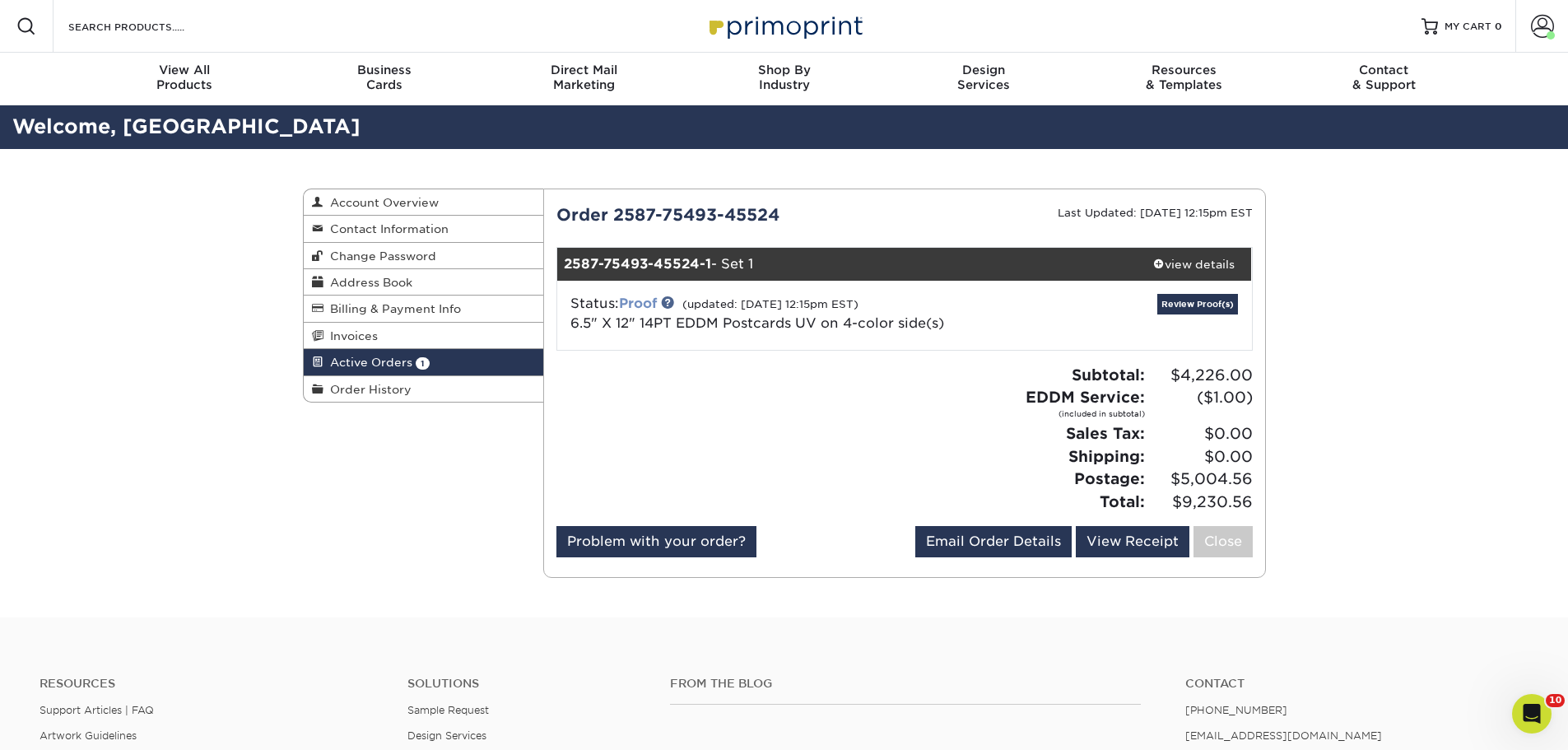
click at [649, 298] on link "Proof" at bounding box center [638, 303] width 38 height 16
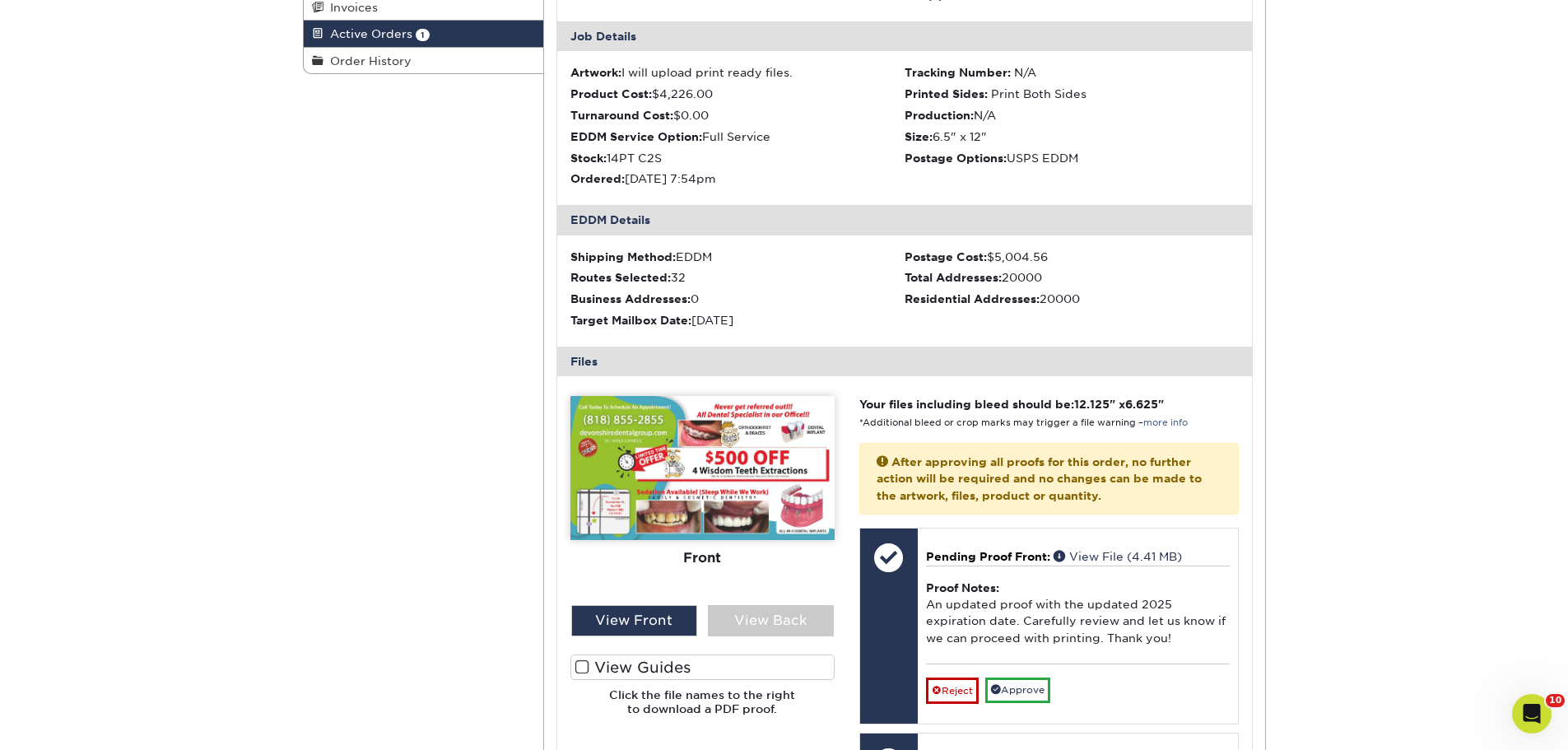
scroll to position [329, 0]
click at [720, 458] on img at bounding box center [702, 467] width 264 height 145
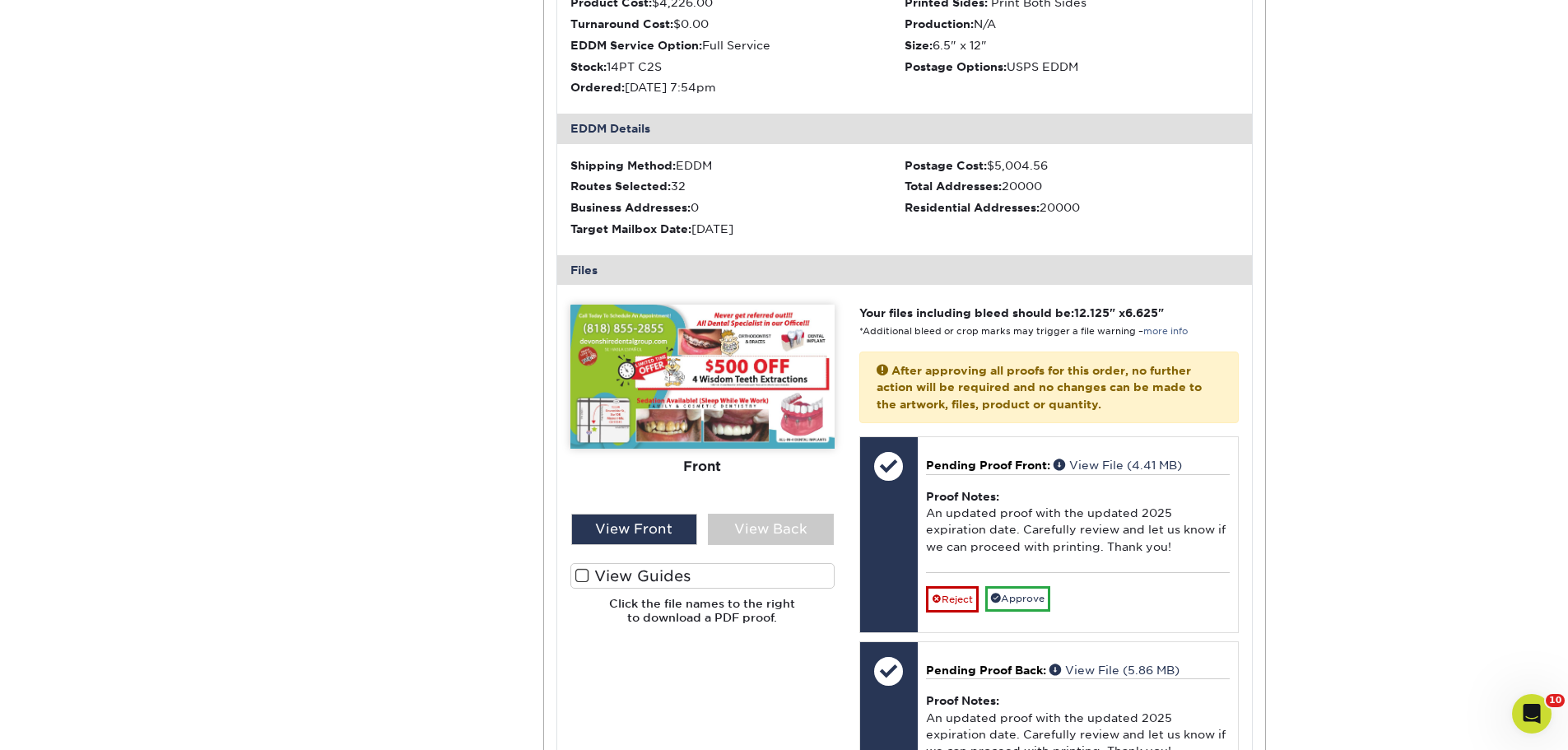
scroll to position [576, 0]
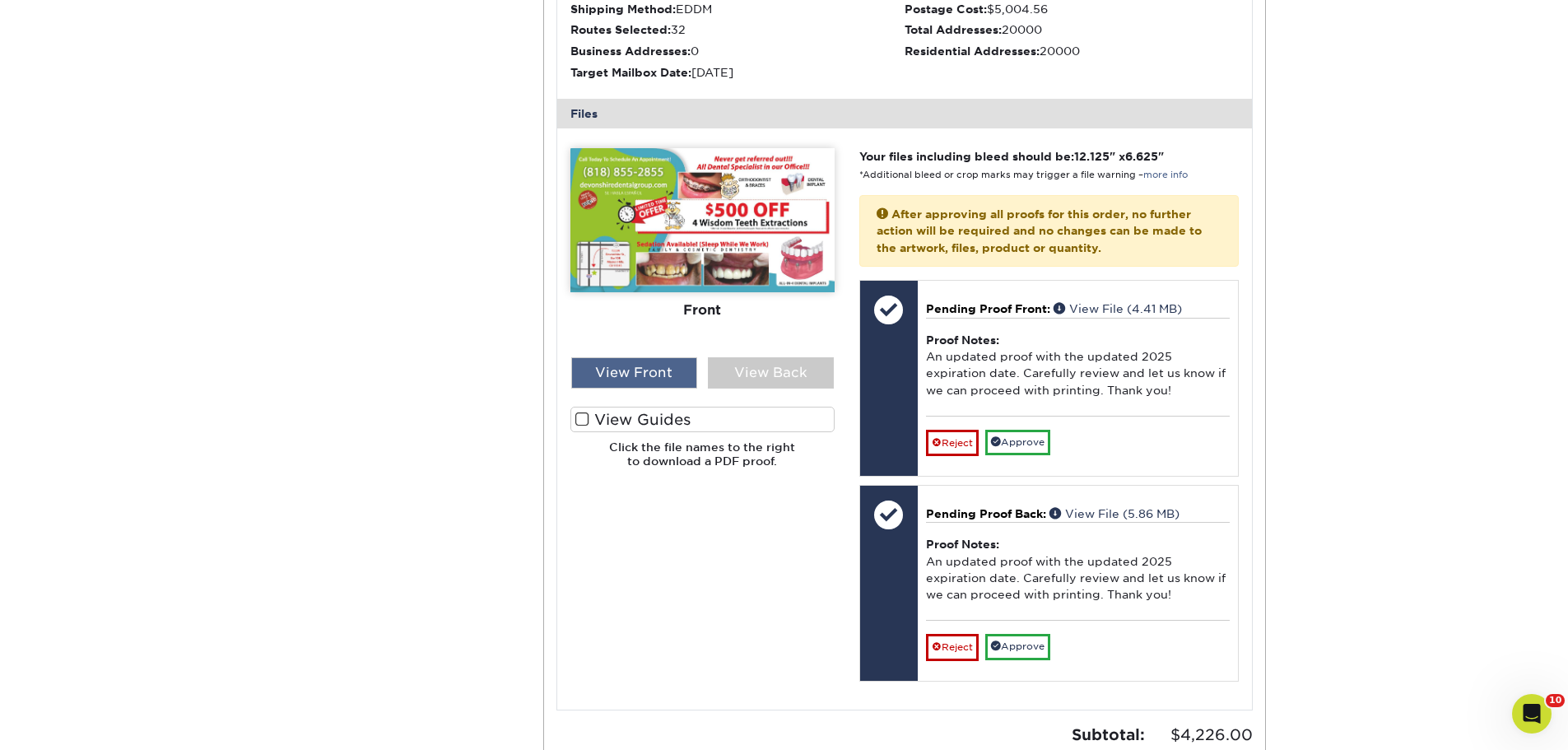
click at [662, 377] on div "View Front" at bounding box center [634, 373] width 126 height 32
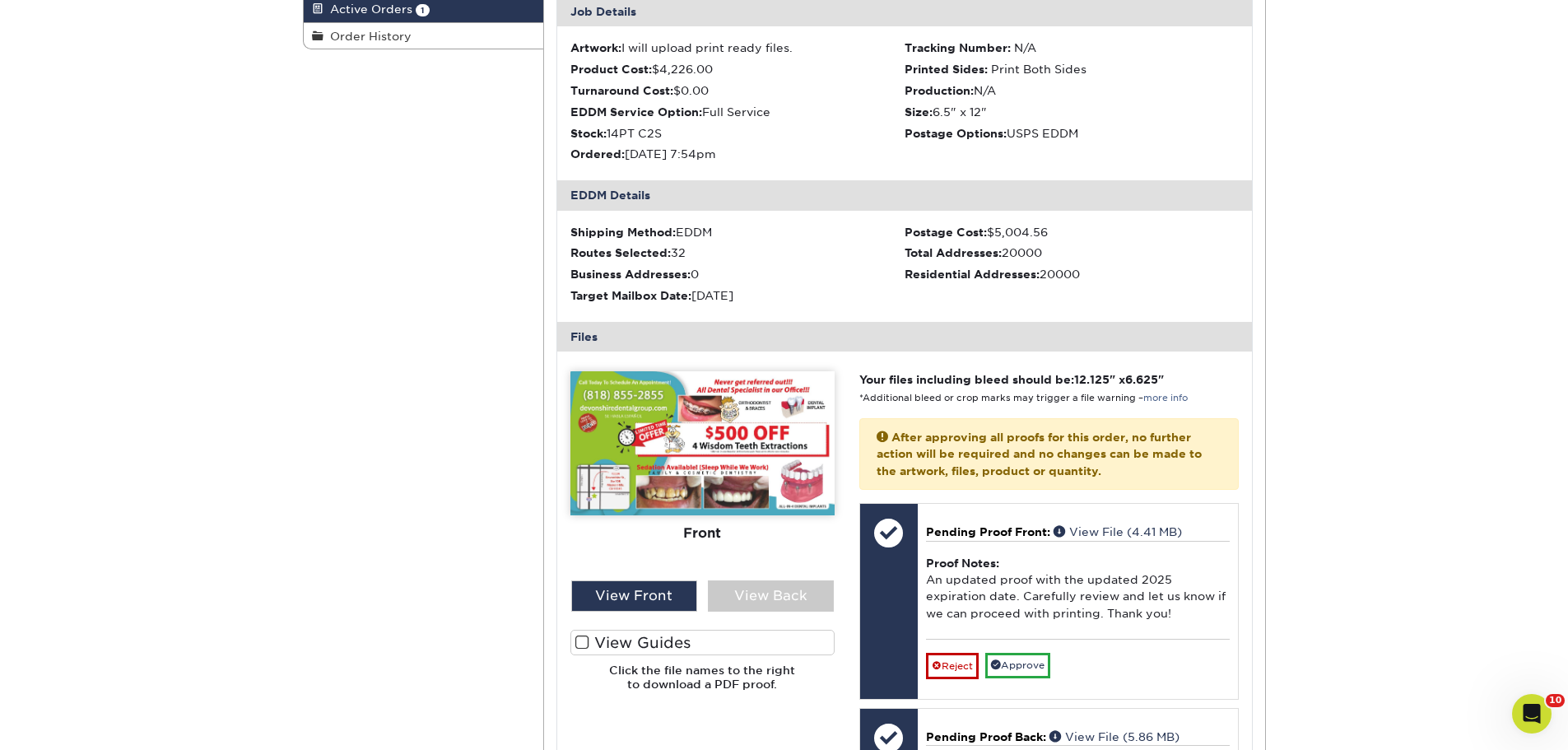
scroll to position [329, 0]
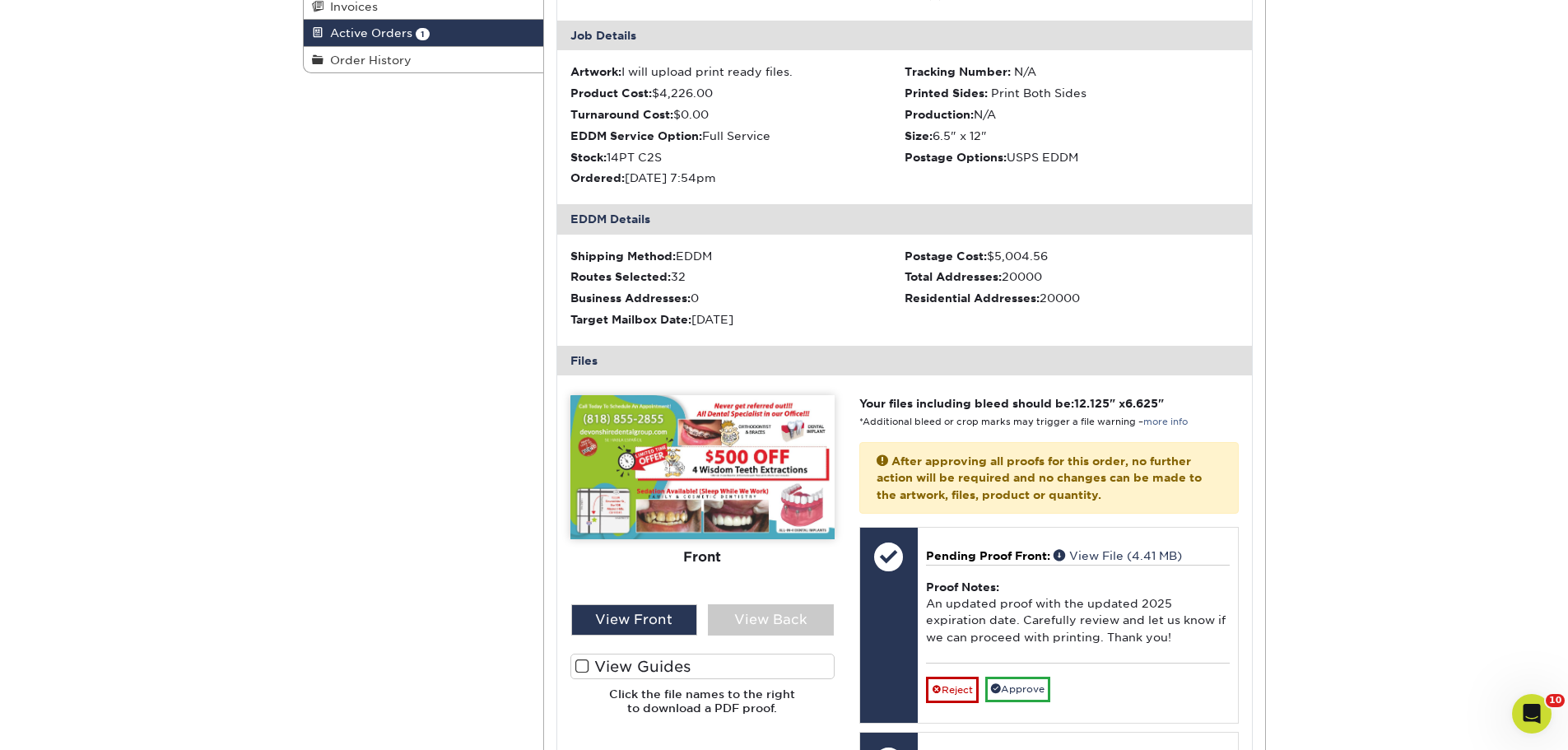
click at [674, 467] on img at bounding box center [702, 467] width 264 height 145
click at [766, 625] on div "View Back" at bounding box center [770, 620] width 126 height 32
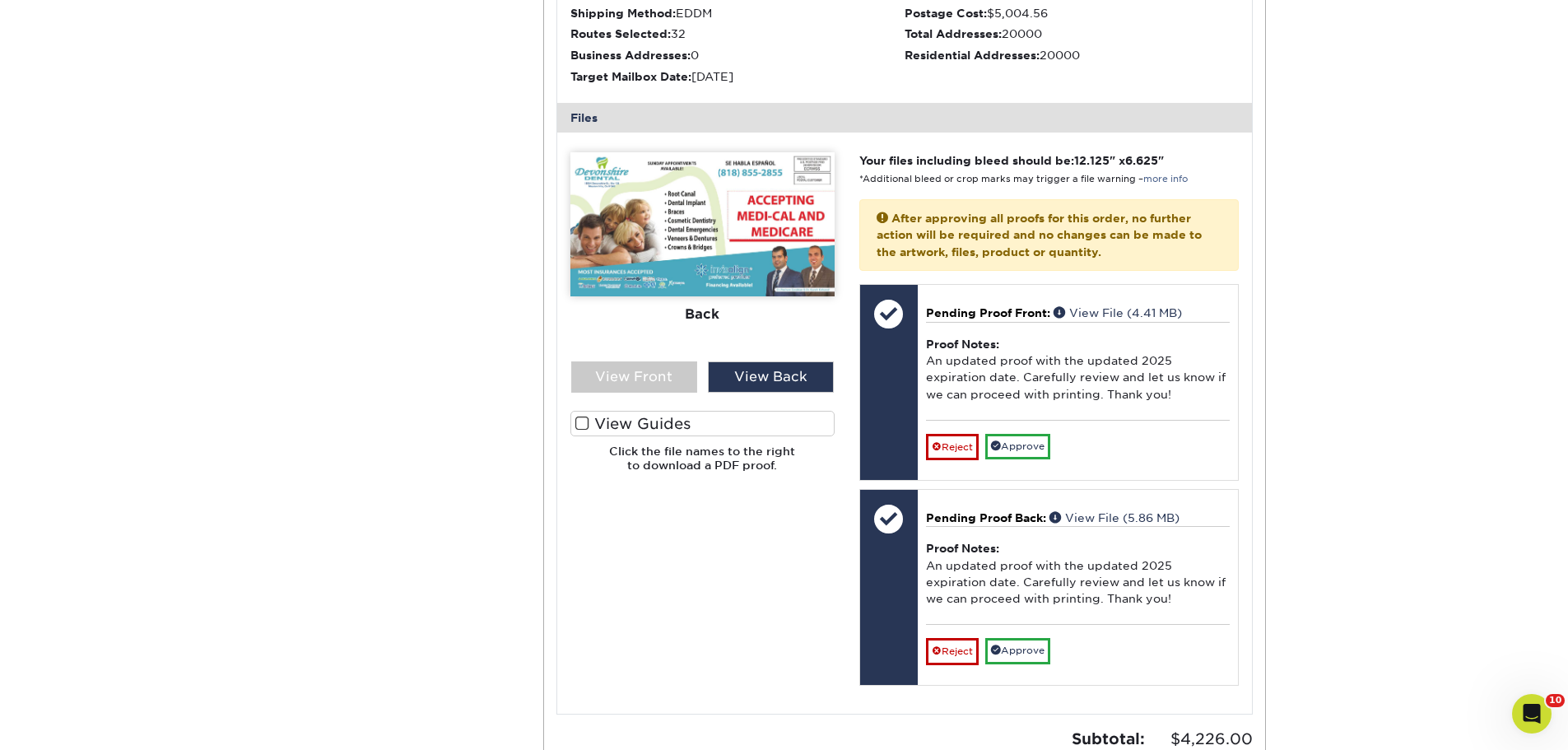
scroll to position [576, 0]
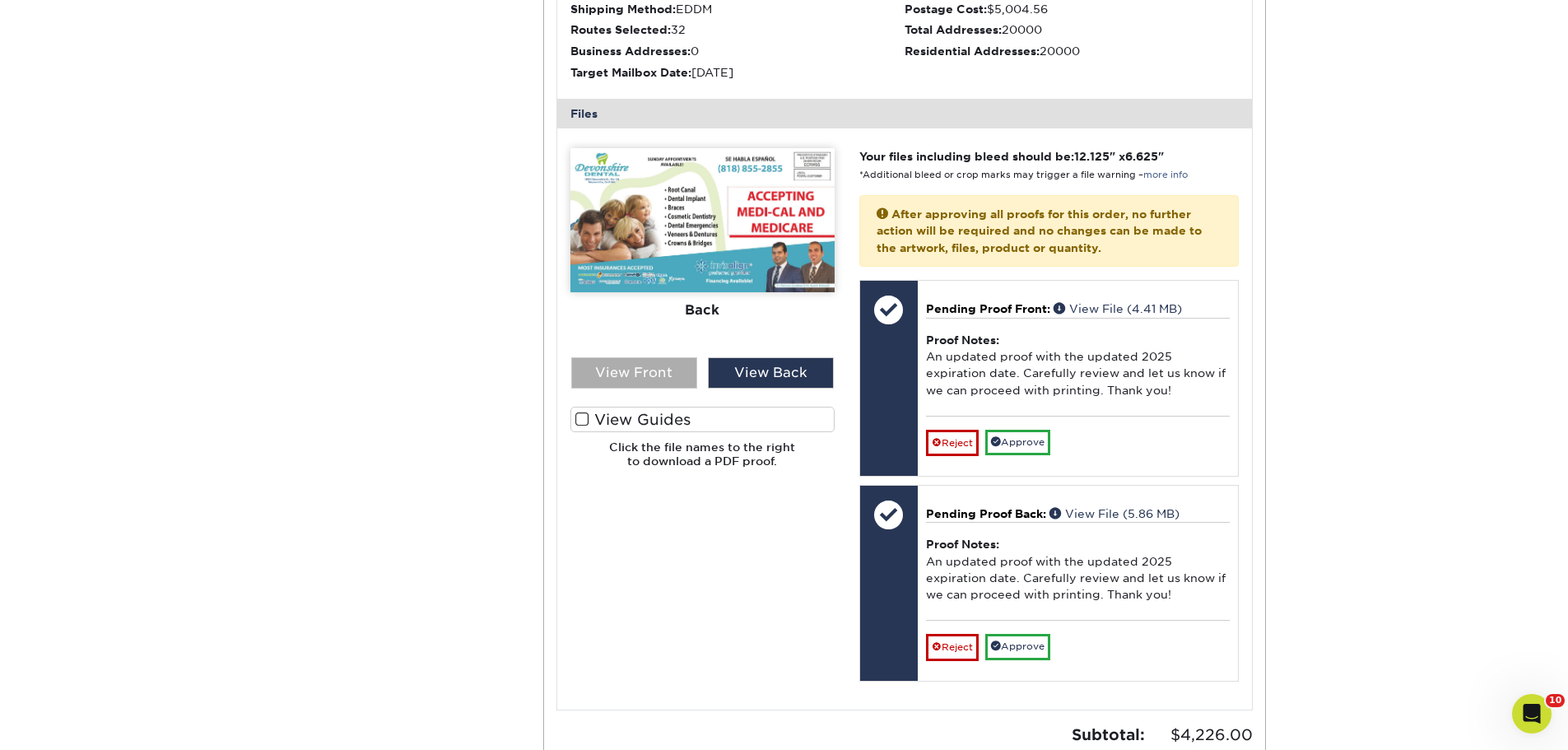
click at [628, 369] on div "View Front" at bounding box center [634, 373] width 126 height 32
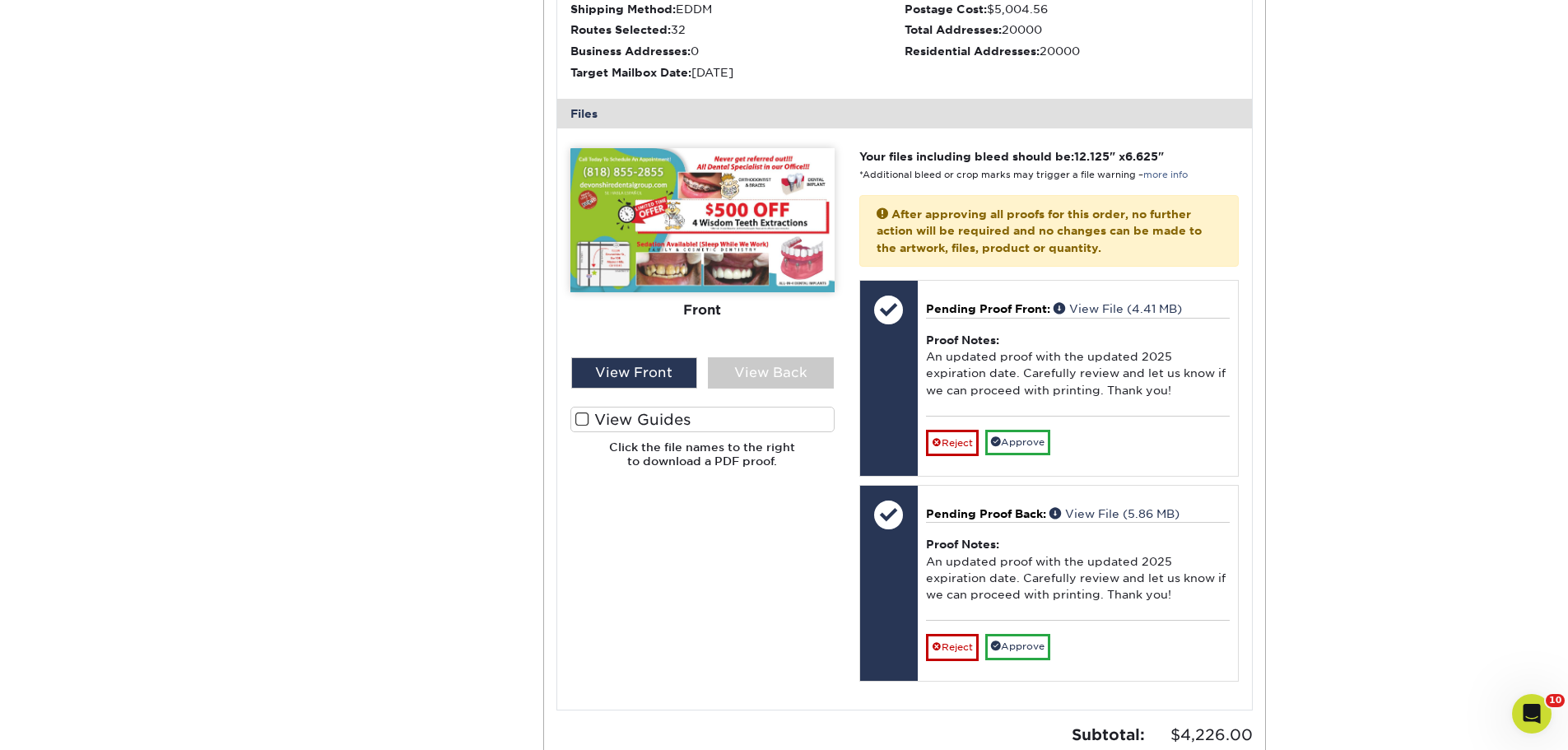
click at [796, 281] on img at bounding box center [702, 220] width 264 height 145
click at [796, 280] on img at bounding box center [702, 220] width 264 height 145
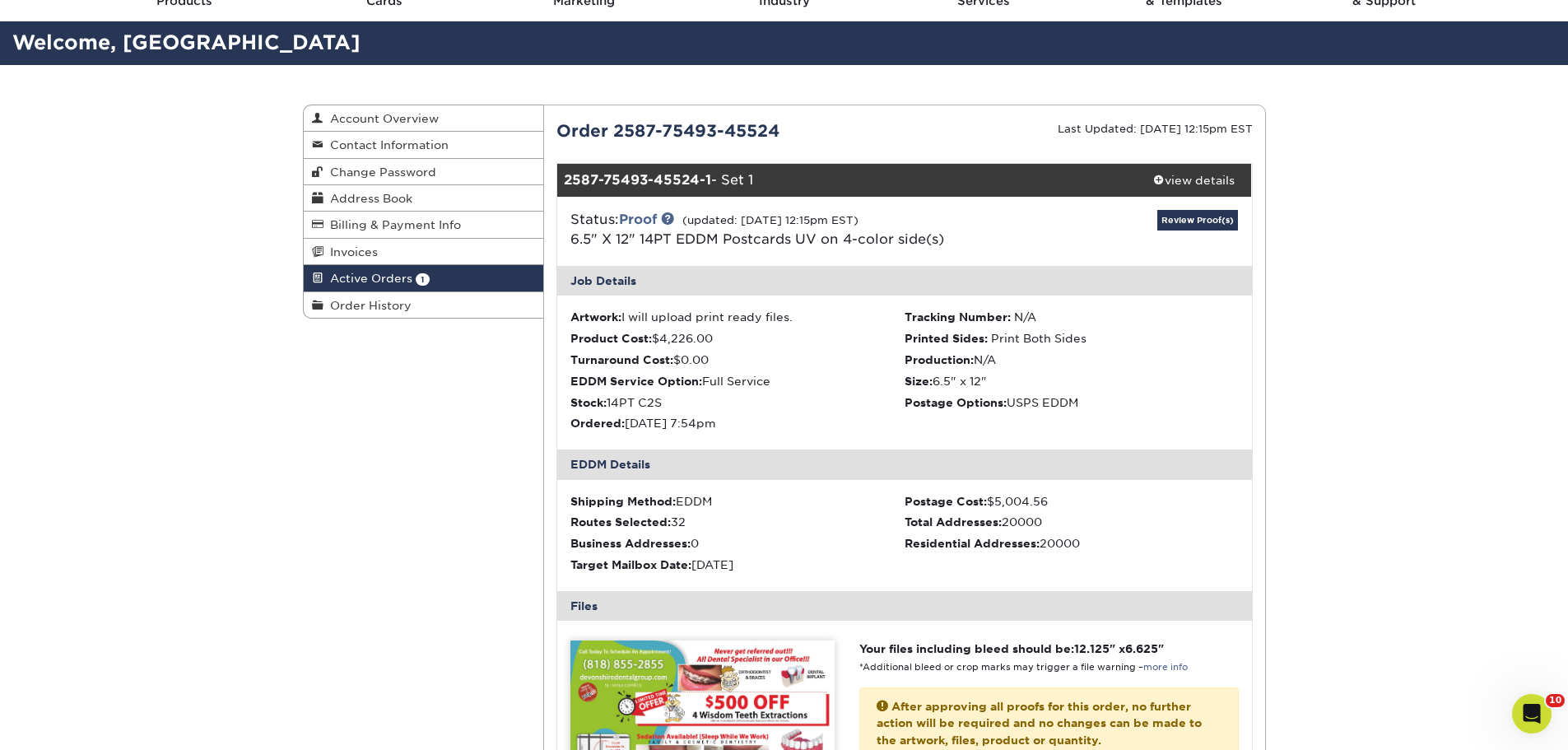
scroll to position [82, 0]
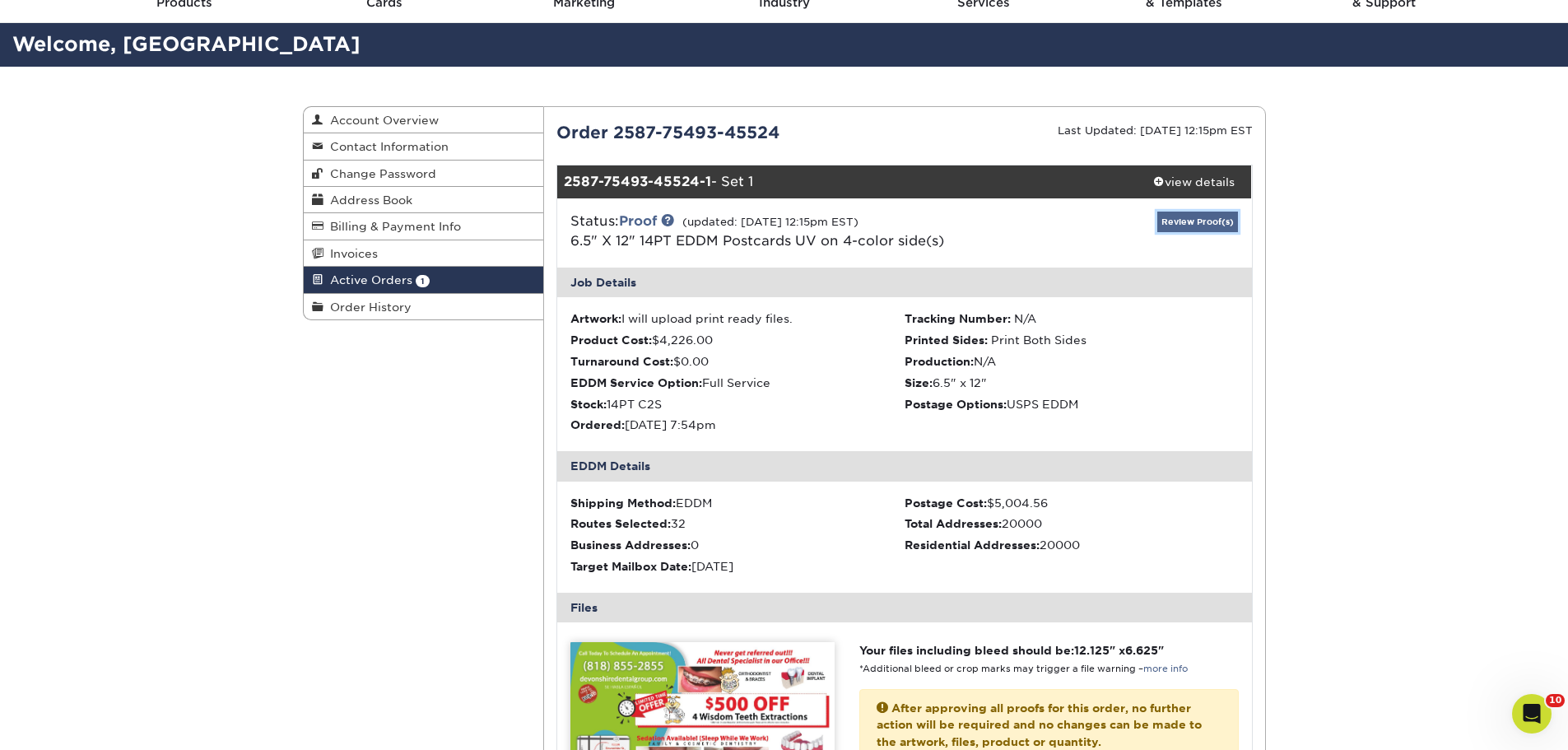
click at [1189, 221] on link "Review Proof(s)" at bounding box center [1198, 222] width 81 height 21
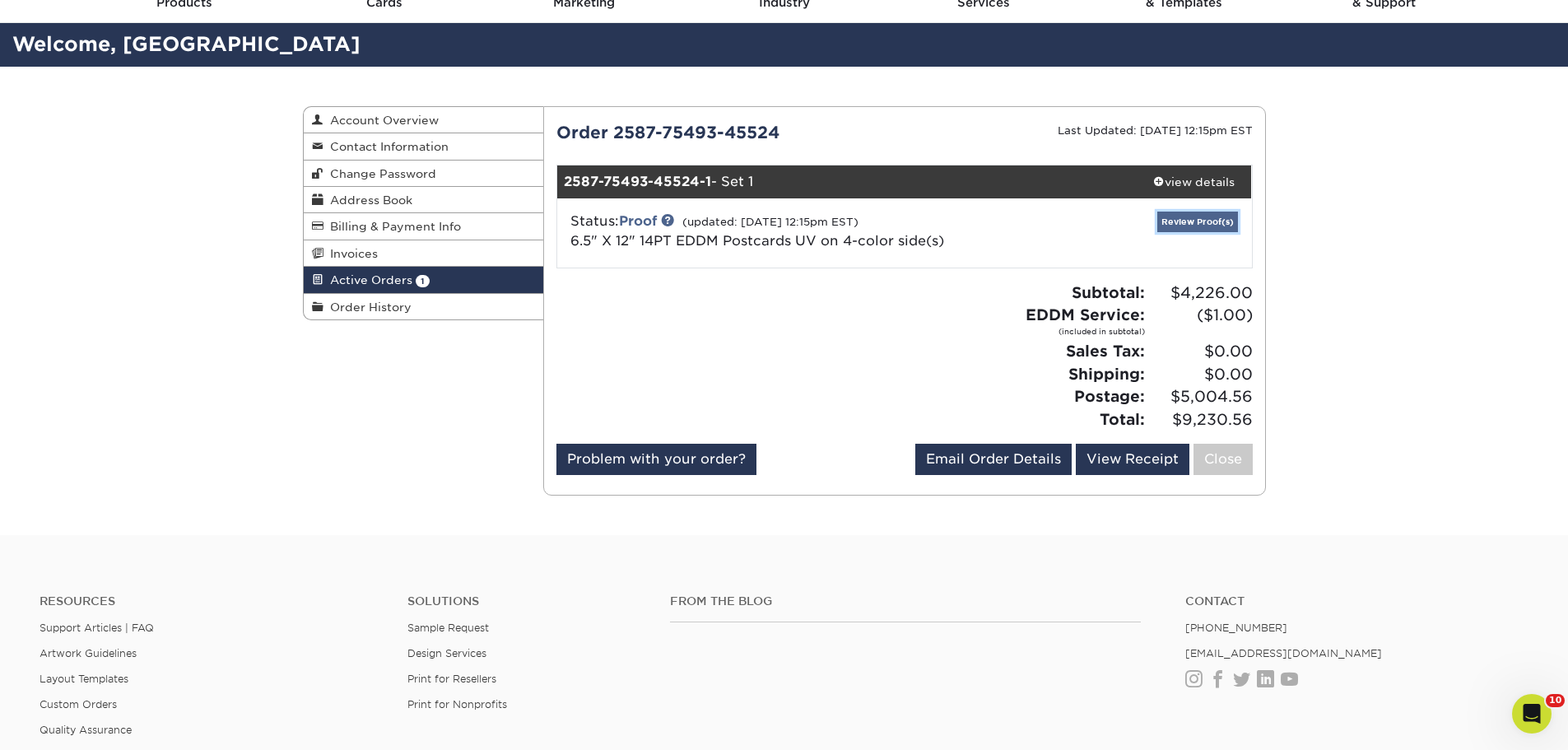
click at [1195, 215] on link "Review Proof(s)" at bounding box center [1198, 222] width 81 height 21
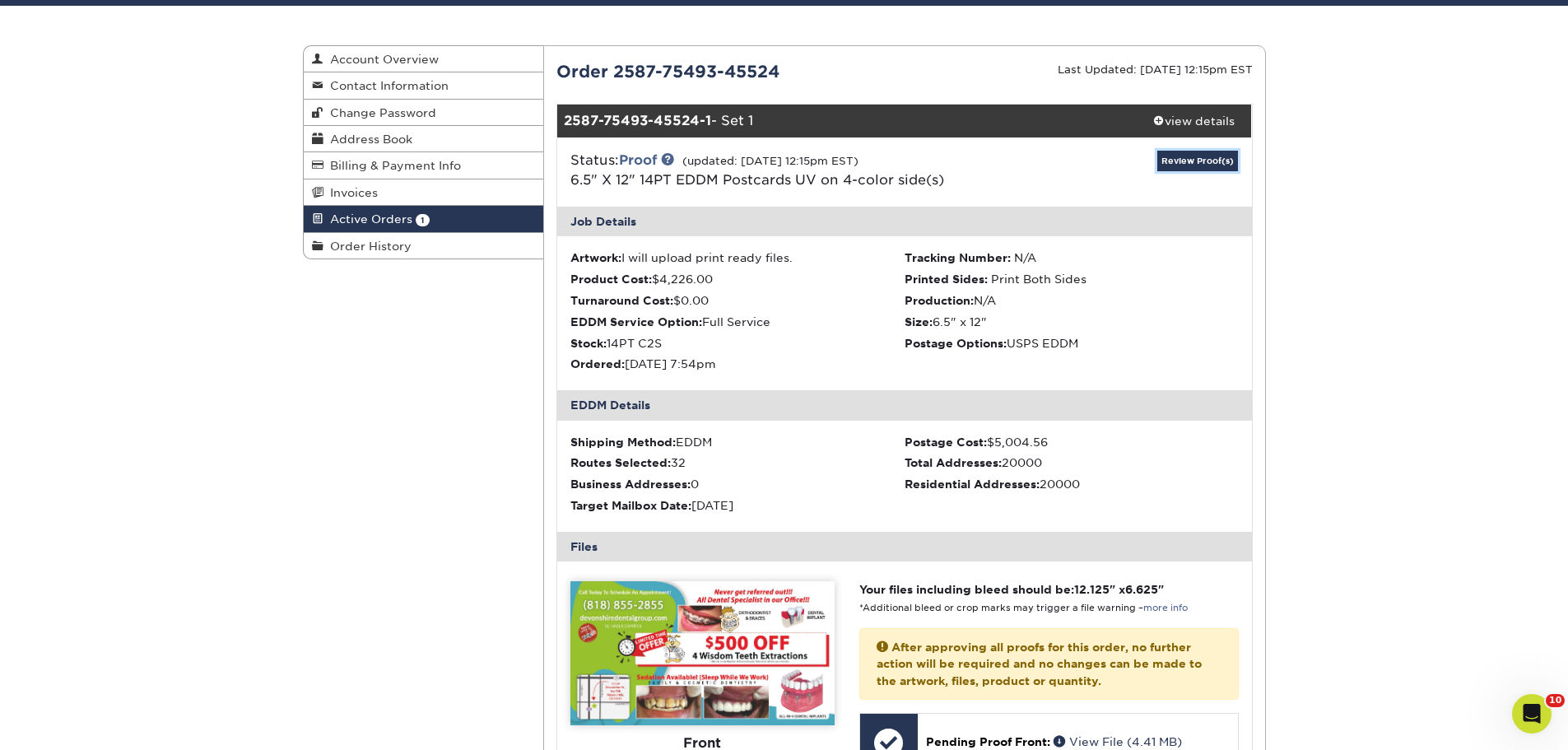
scroll to position [247, 0]
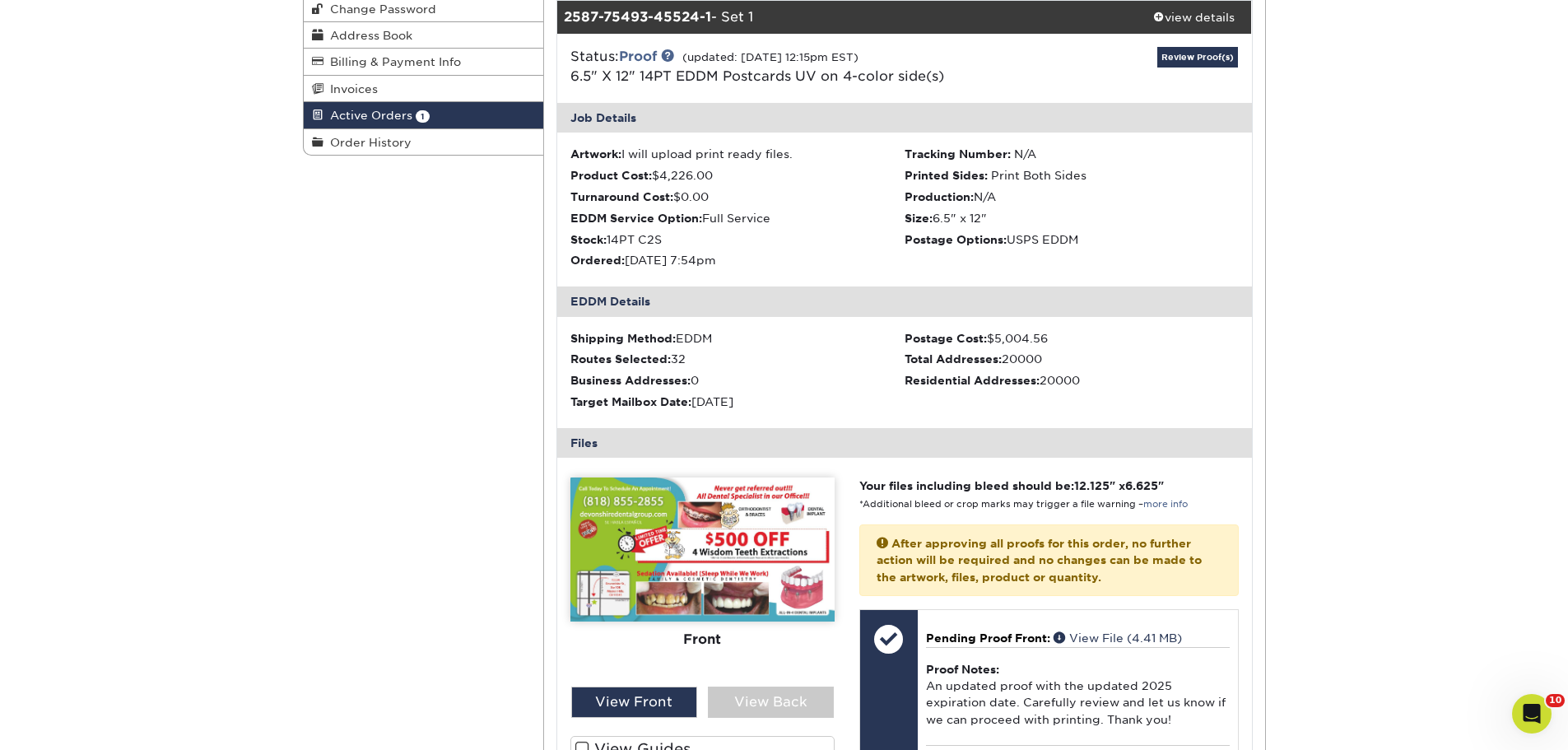
click at [671, 524] on img at bounding box center [702, 549] width 264 height 145
click at [672, 524] on img at bounding box center [702, 549] width 264 height 145
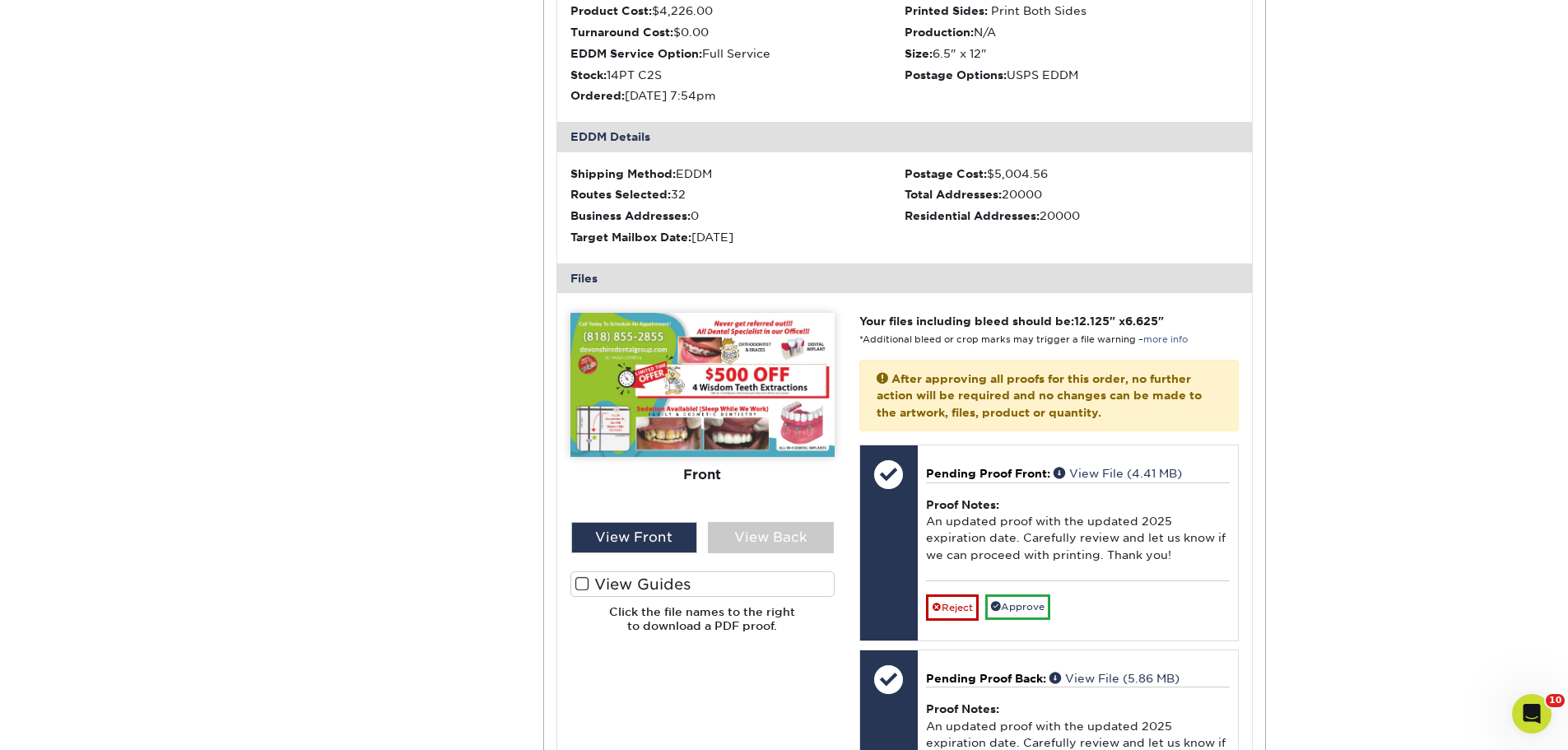
click at [965, 392] on strong "After approving all proofs for this order, no further action will be required a…" at bounding box center [1038, 396] width 325 height 47
click at [1161, 341] on link "more info" at bounding box center [1166, 340] width 45 height 10
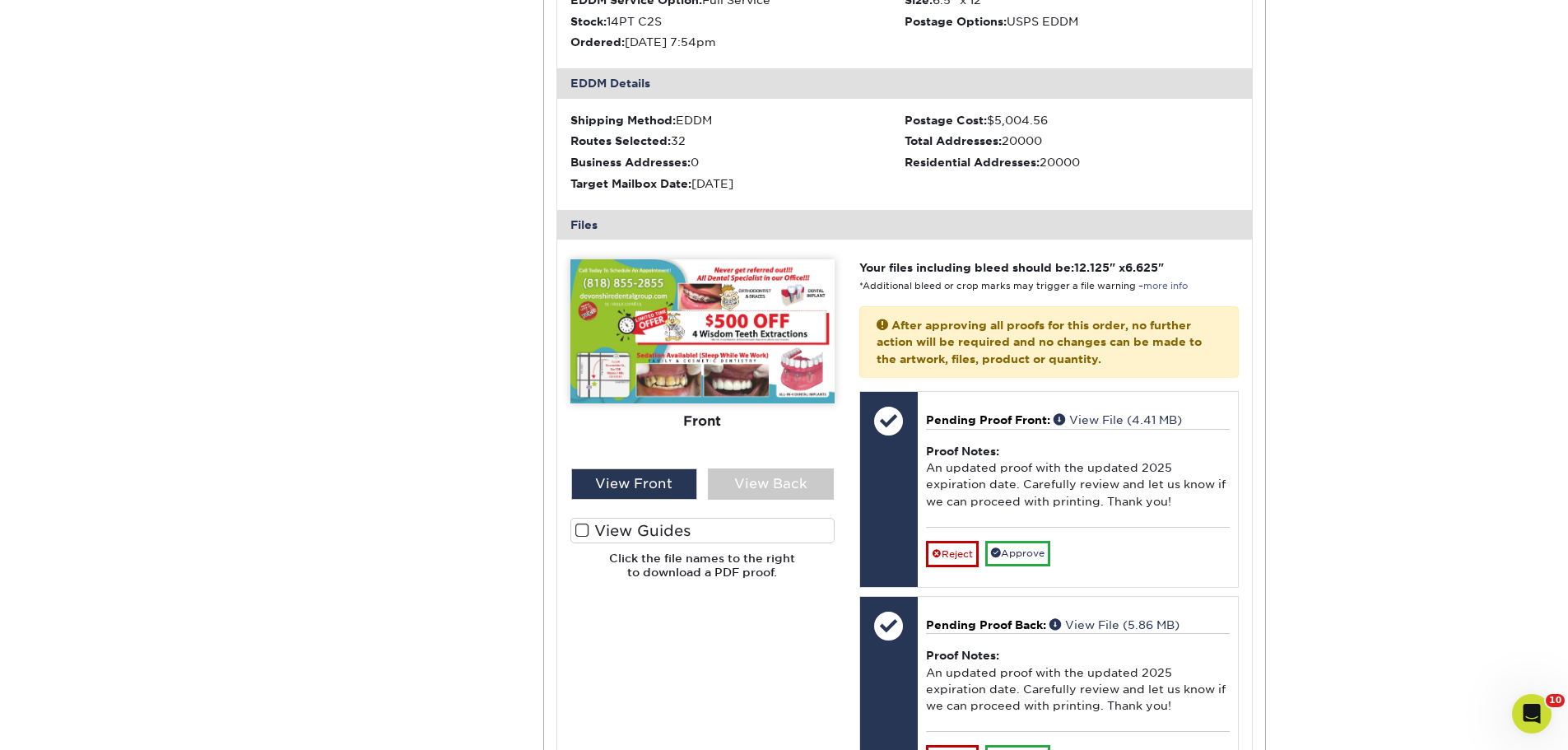
scroll to position [494, 0]
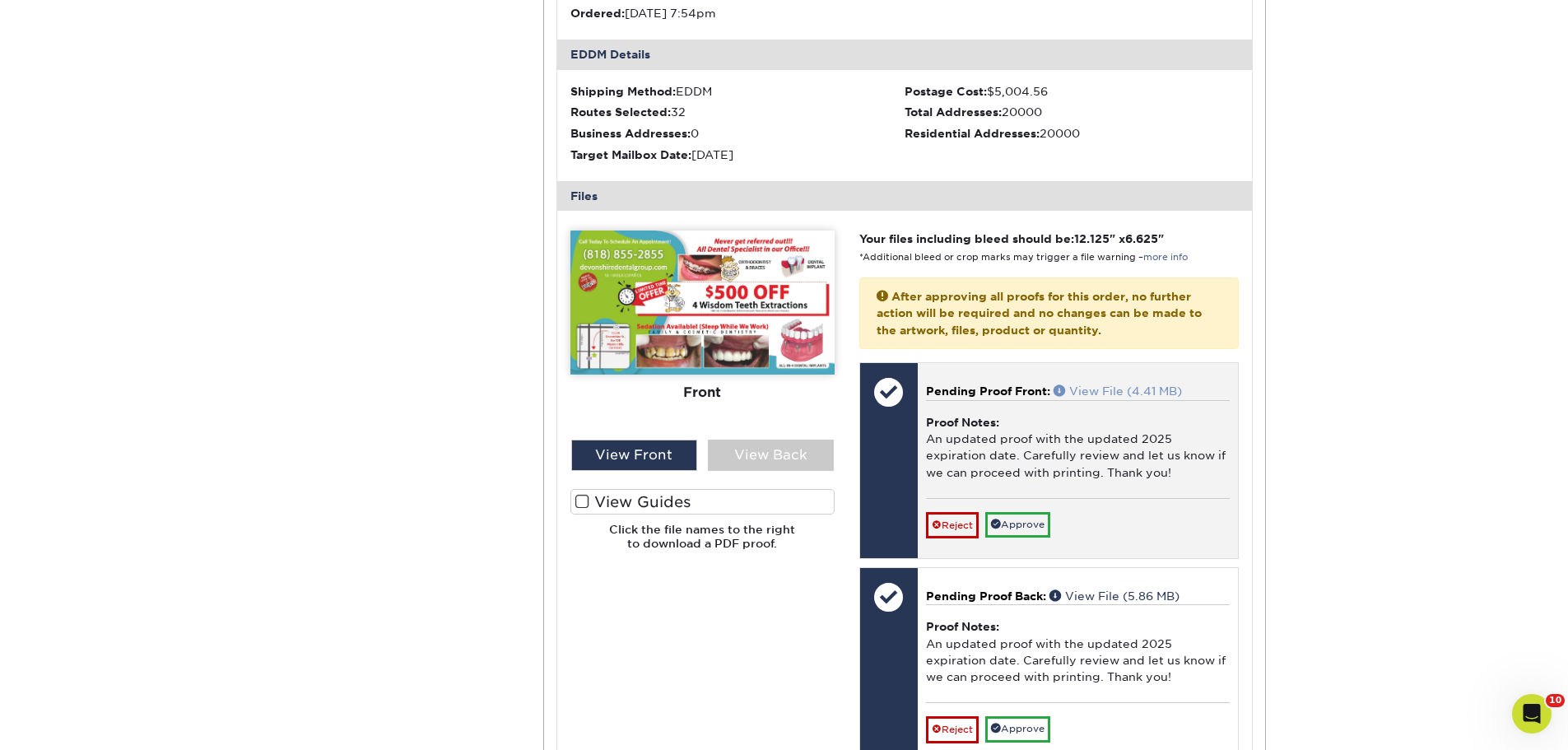
click at [1100, 389] on link "View File (4.41 MB)" at bounding box center [1118, 391] width 129 height 13
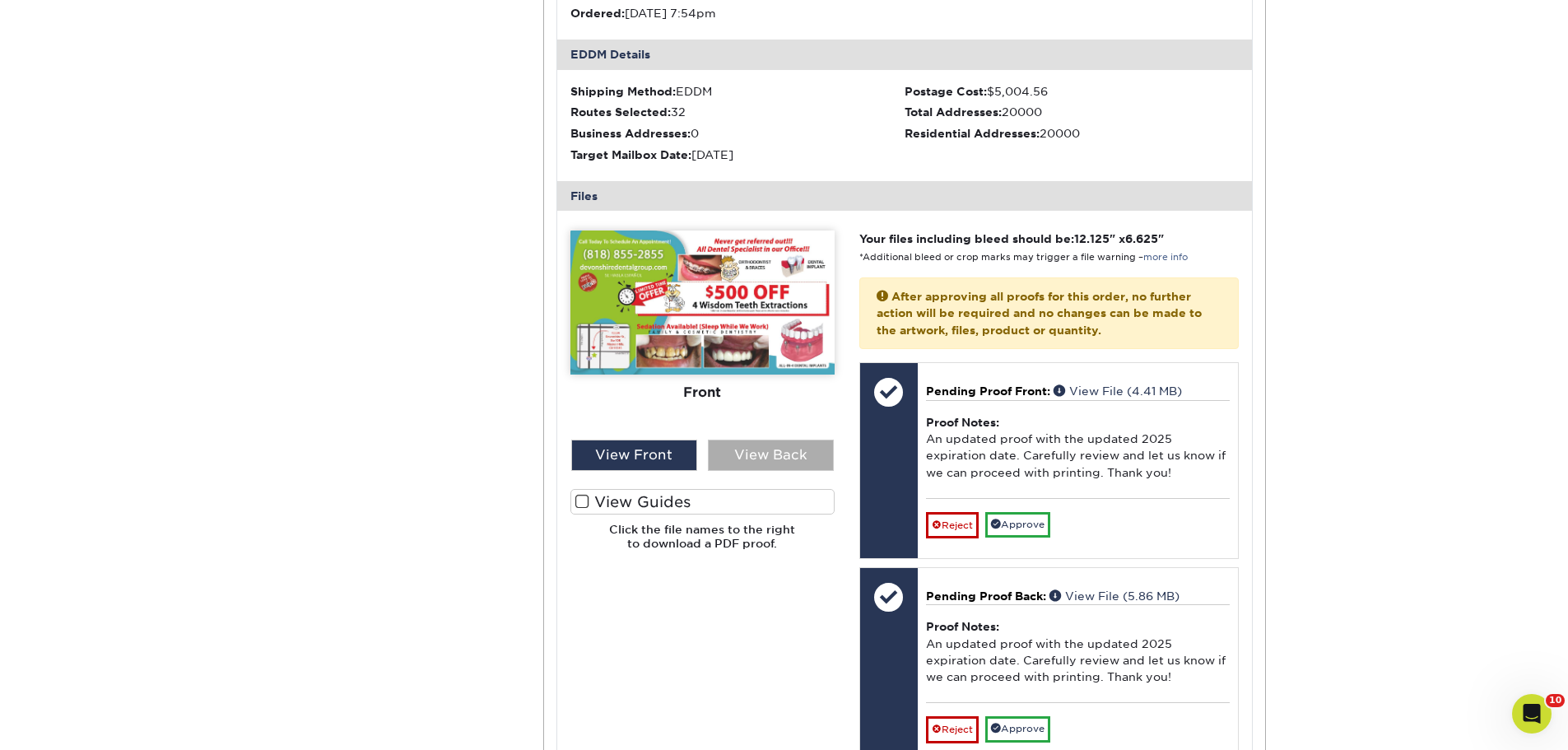
click at [744, 448] on div "View Back" at bounding box center [770, 456] width 126 height 32
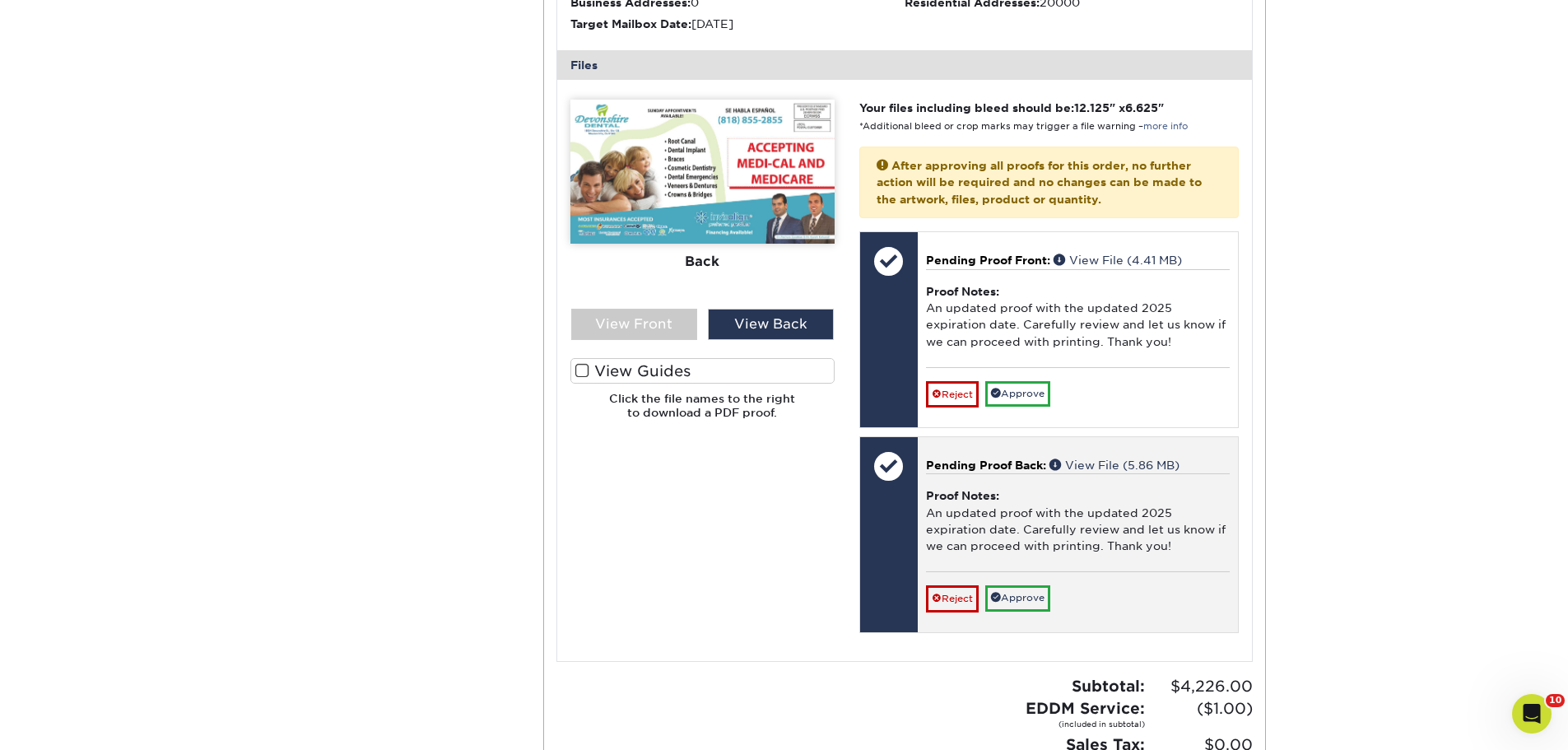
scroll to position [659, 0]
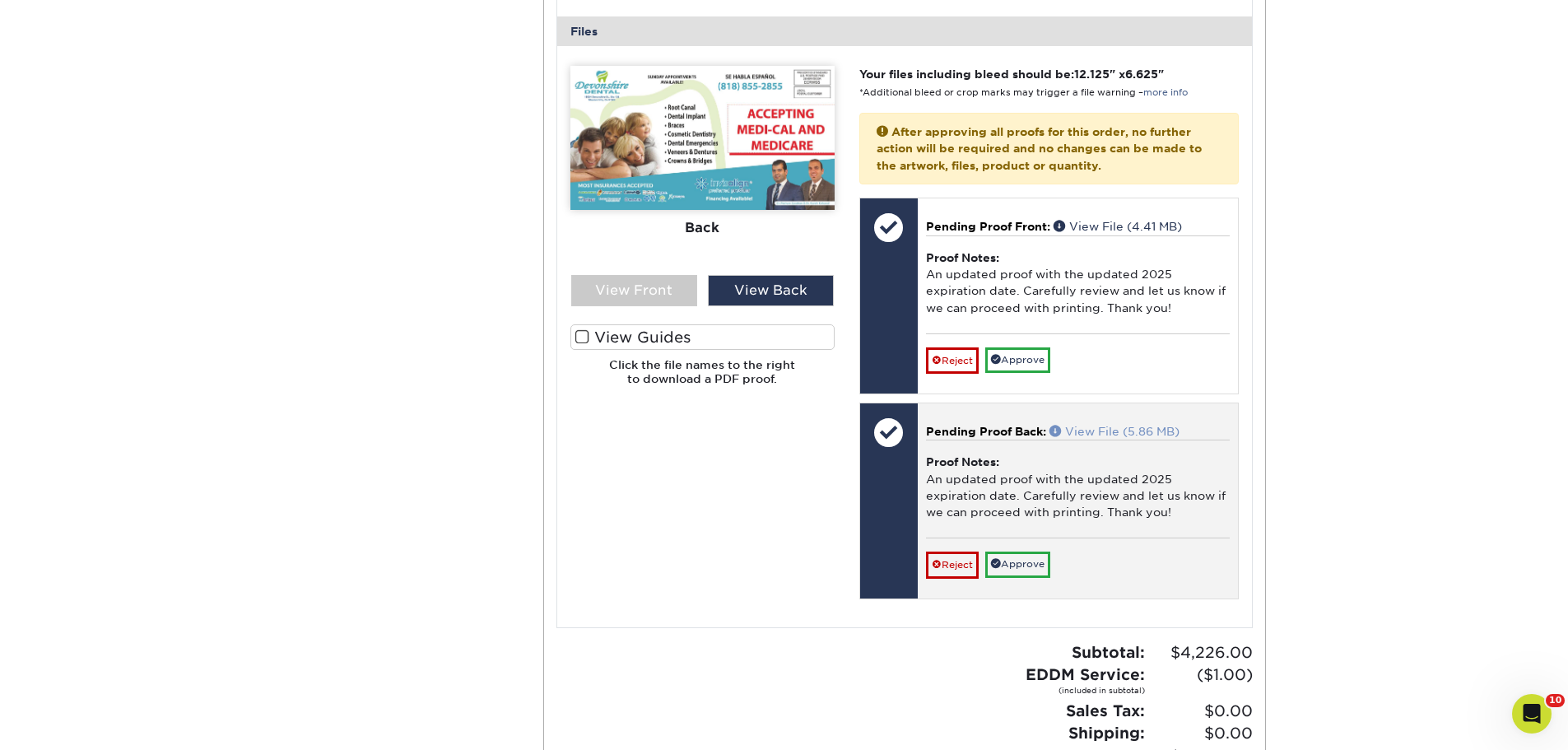
click at [1116, 426] on link "View File (5.86 MB)" at bounding box center [1115, 432] width 131 height 13
